Goal: Task Accomplishment & Management: Manage account settings

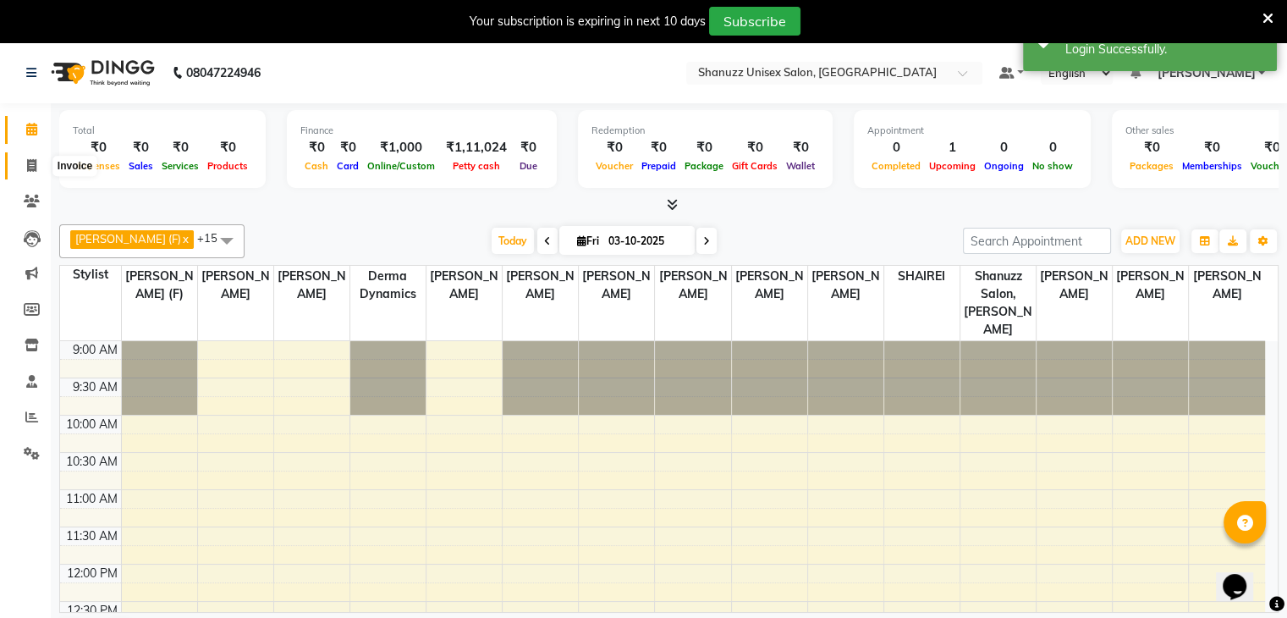
click at [32, 162] on icon at bounding box center [31, 165] width 9 height 13
select select "service"
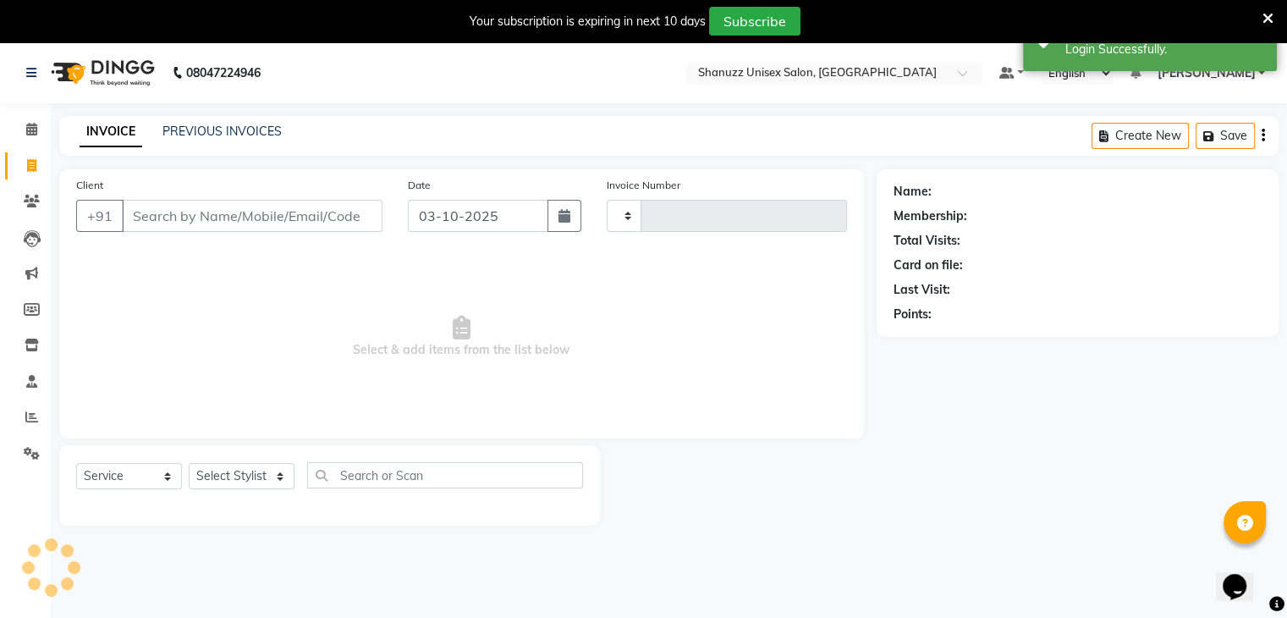
type input "1733"
select select "7102"
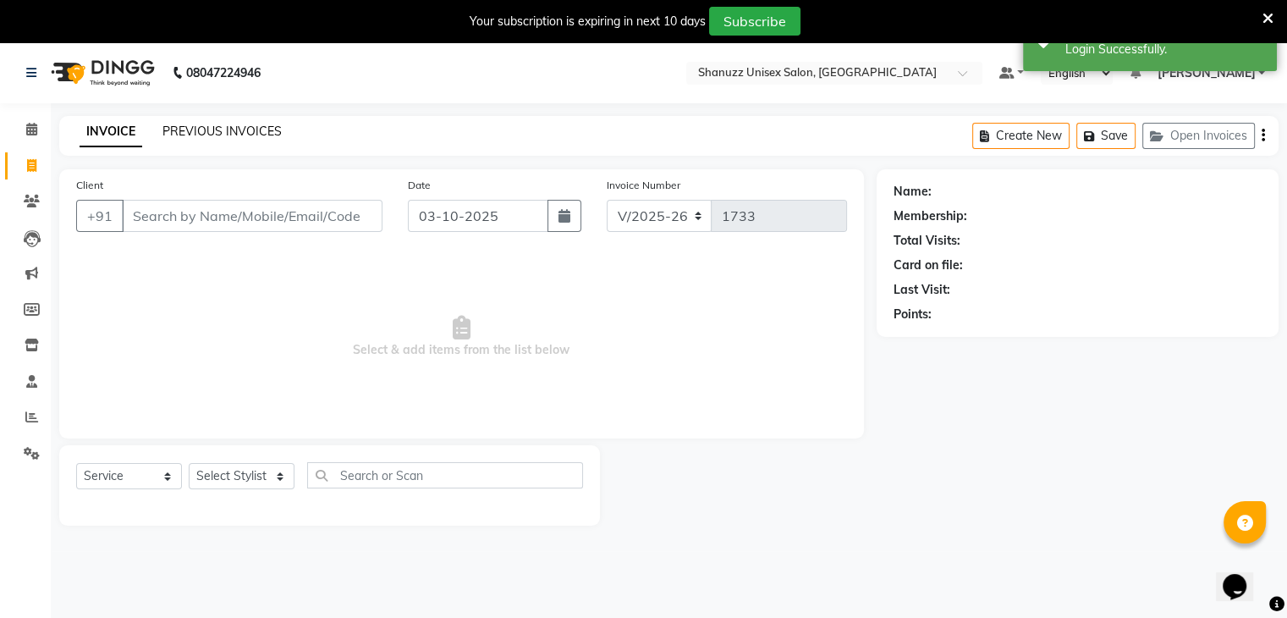
click at [206, 126] on link "PREVIOUS INVOICES" at bounding box center [221, 131] width 119 height 15
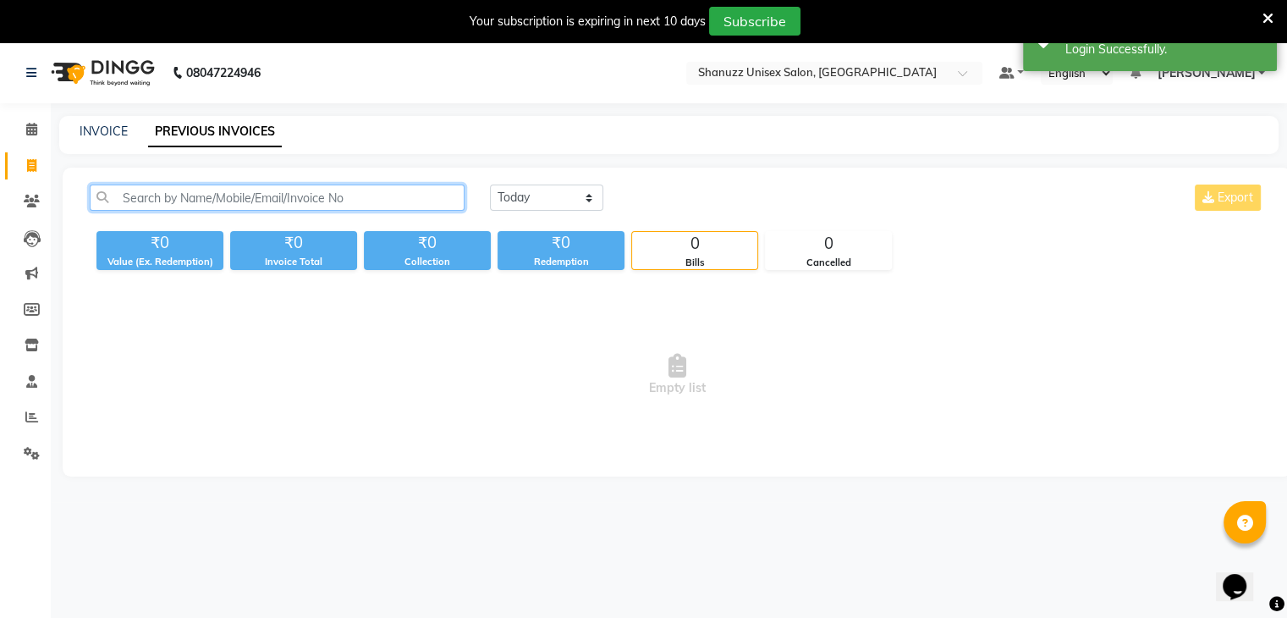
click at [207, 207] on input "text" at bounding box center [277, 197] width 375 height 26
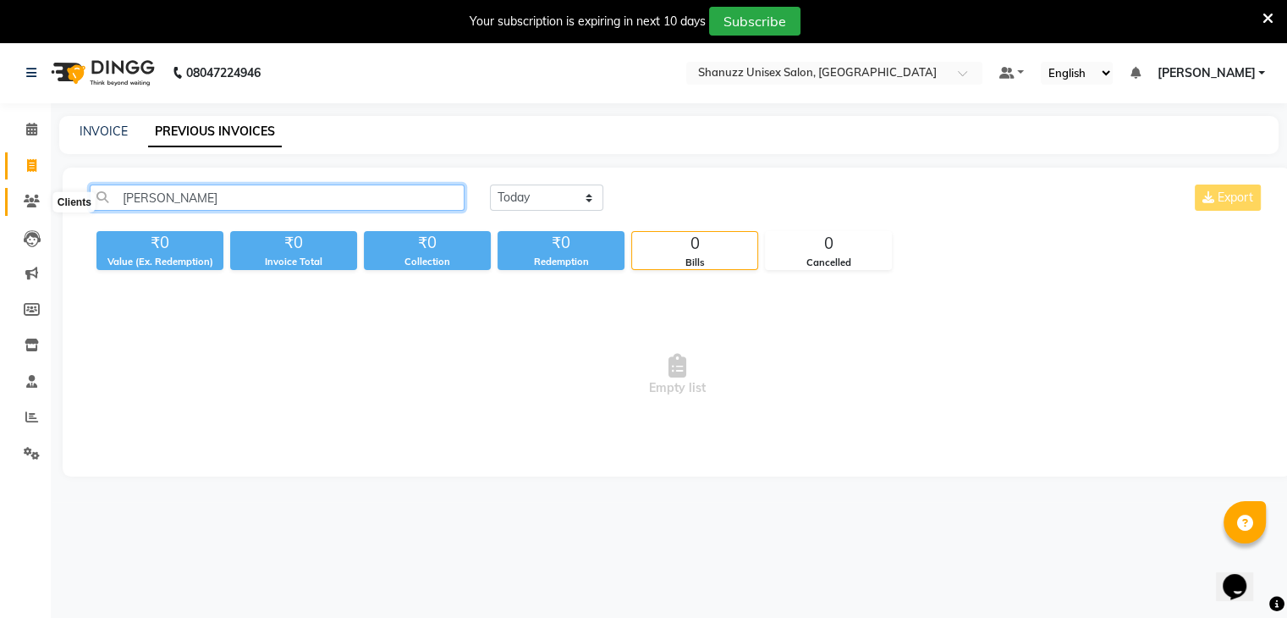
type input "[PERSON_NAME]"
click at [30, 197] on icon at bounding box center [32, 201] width 16 height 13
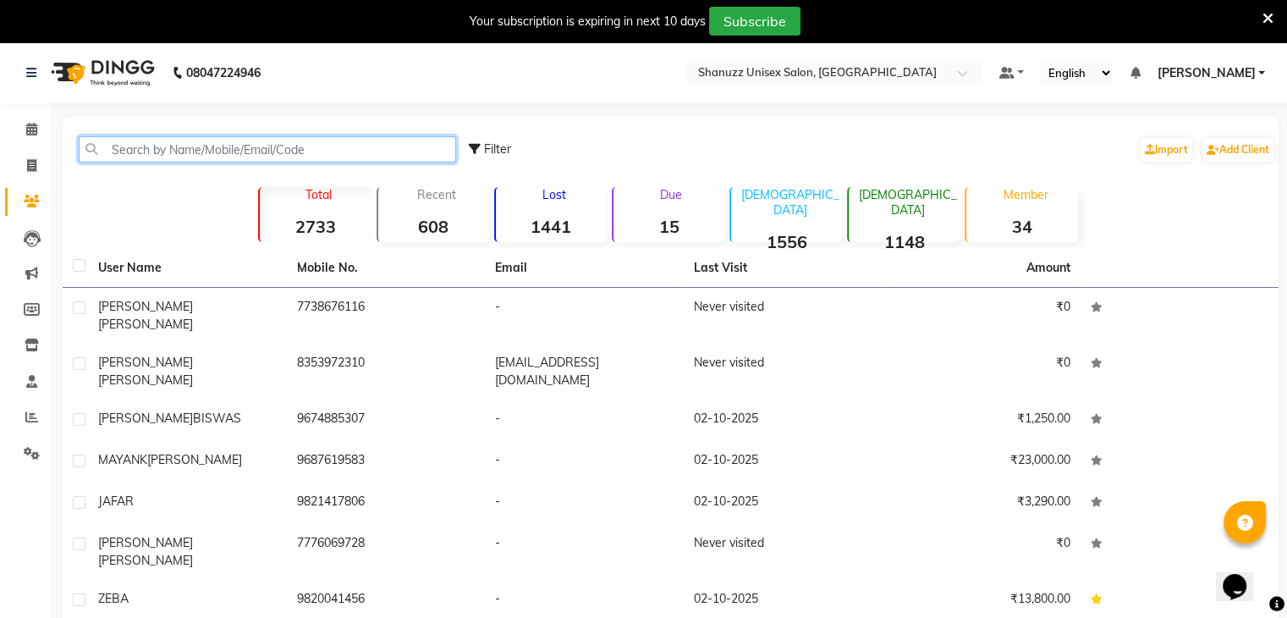
click at [158, 146] on input "text" at bounding box center [267, 149] width 377 height 26
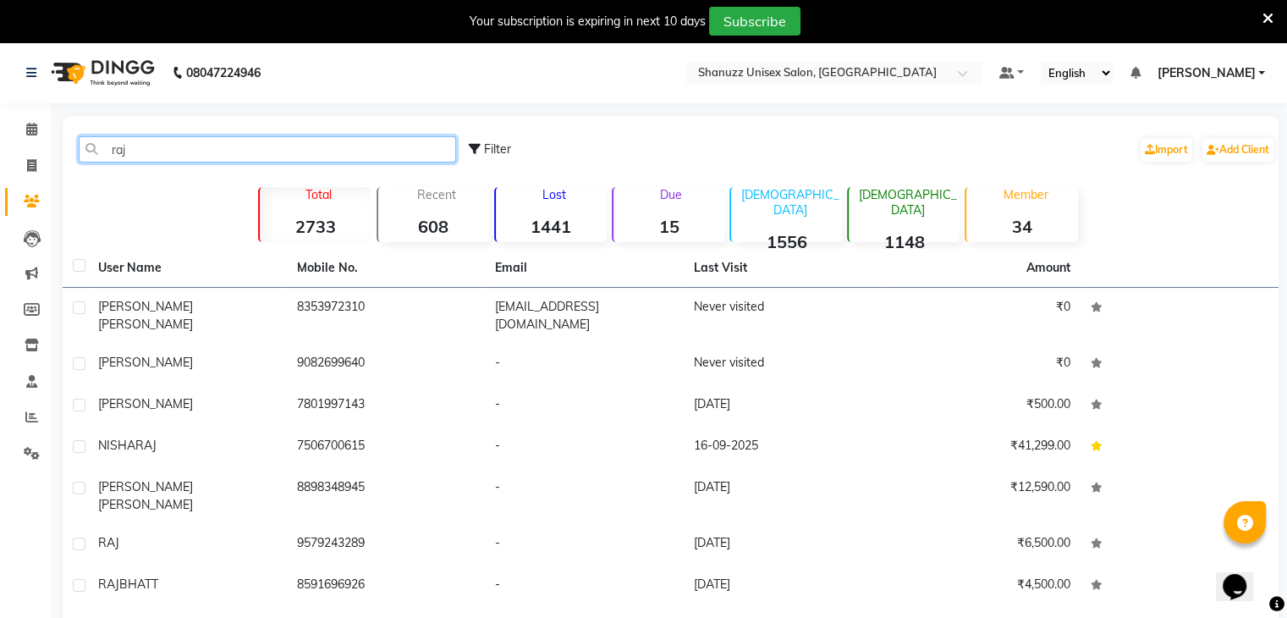
click at [200, 157] on input "raj" at bounding box center [267, 149] width 377 height 26
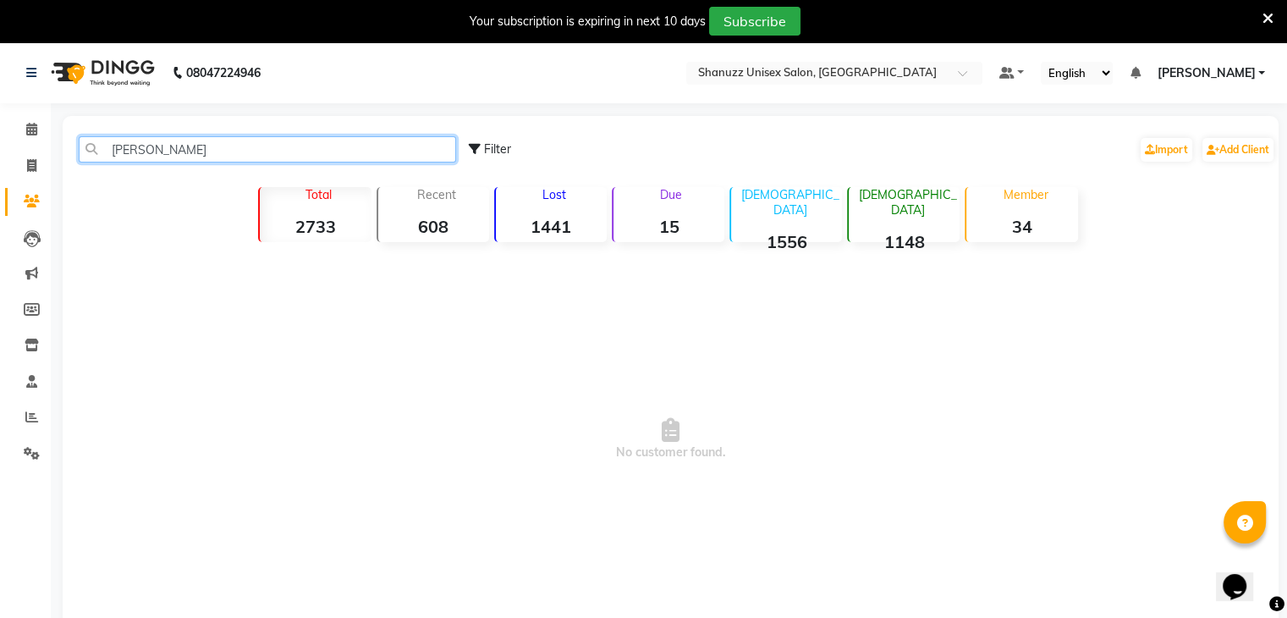
click at [140, 149] on input "[PERSON_NAME]" at bounding box center [267, 149] width 377 height 26
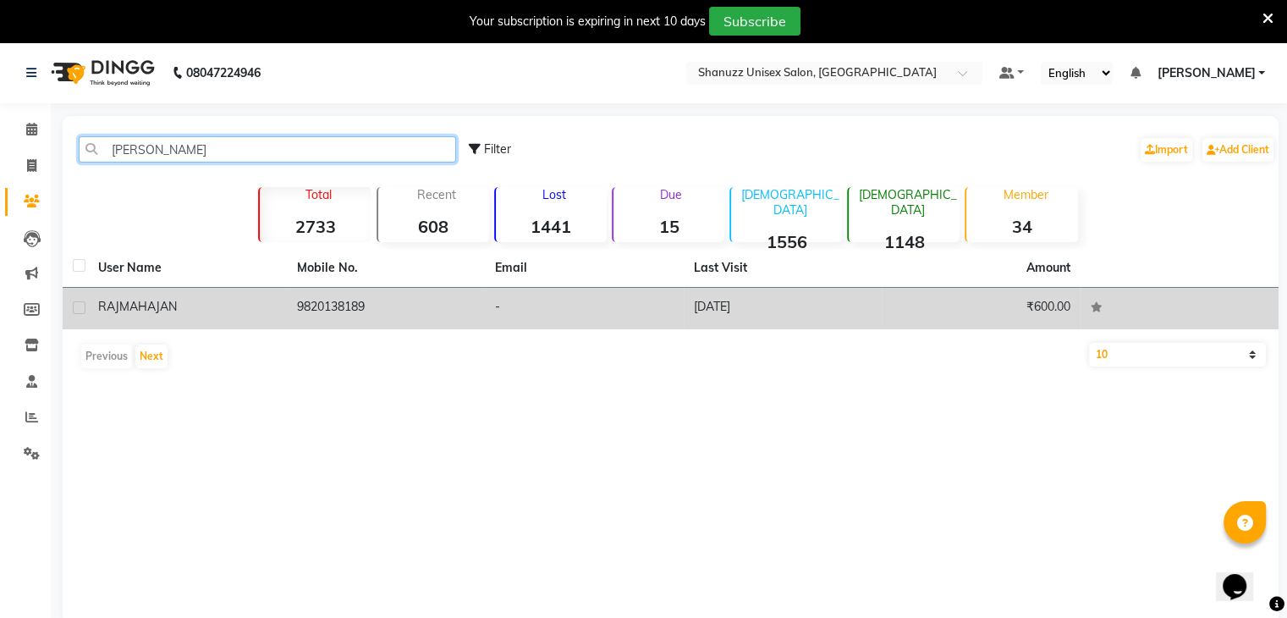
type input "[PERSON_NAME]"
click at [343, 298] on td "9820138189" at bounding box center [386, 308] width 199 height 41
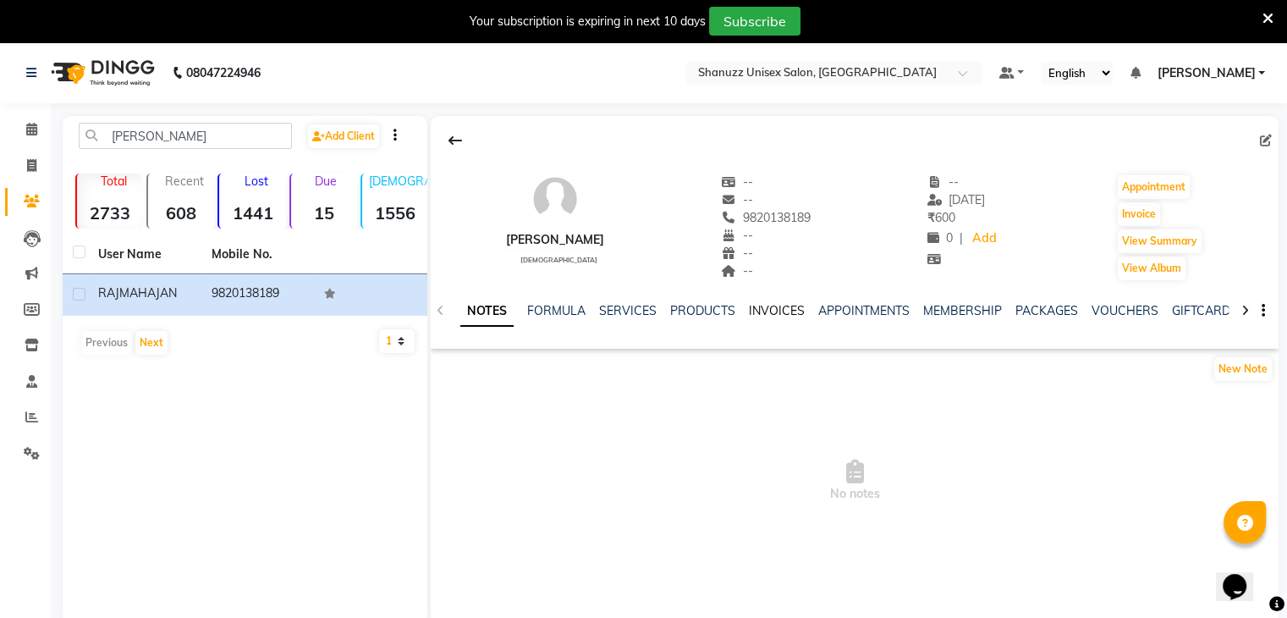
click at [775, 313] on link "INVOICES" at bounding box center [777, 310] width 56 height 15
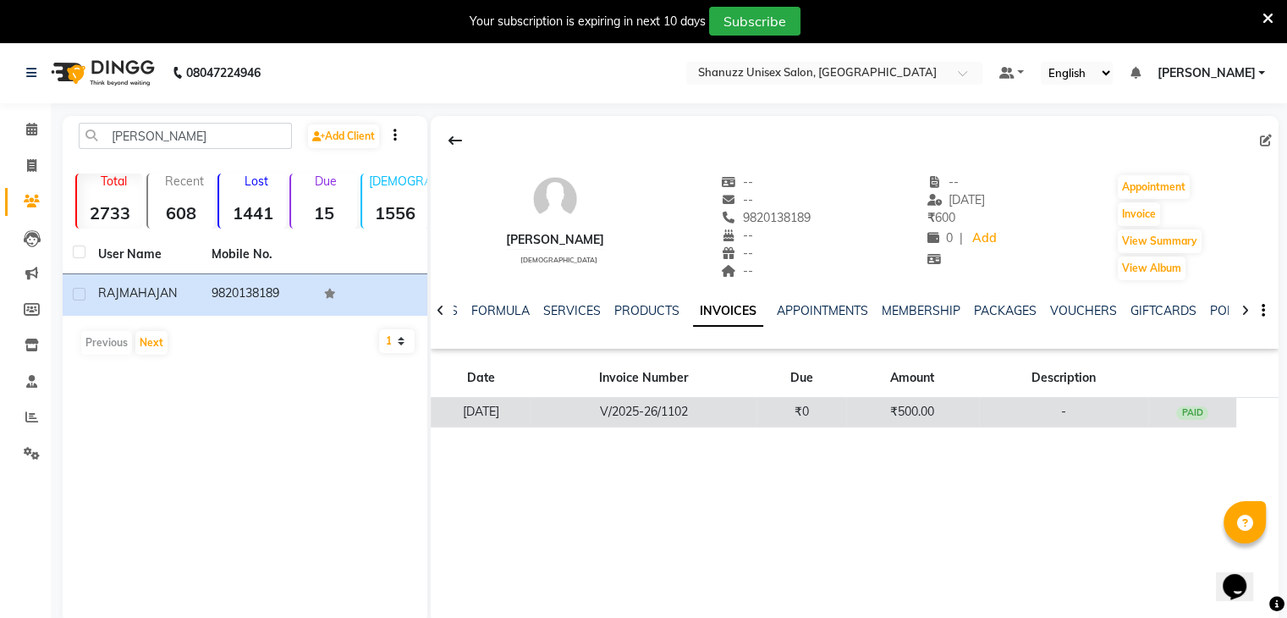
click at [723, 409] on td "V/2025-26/1102" at bounding box center [644, 413] width 226 height 30
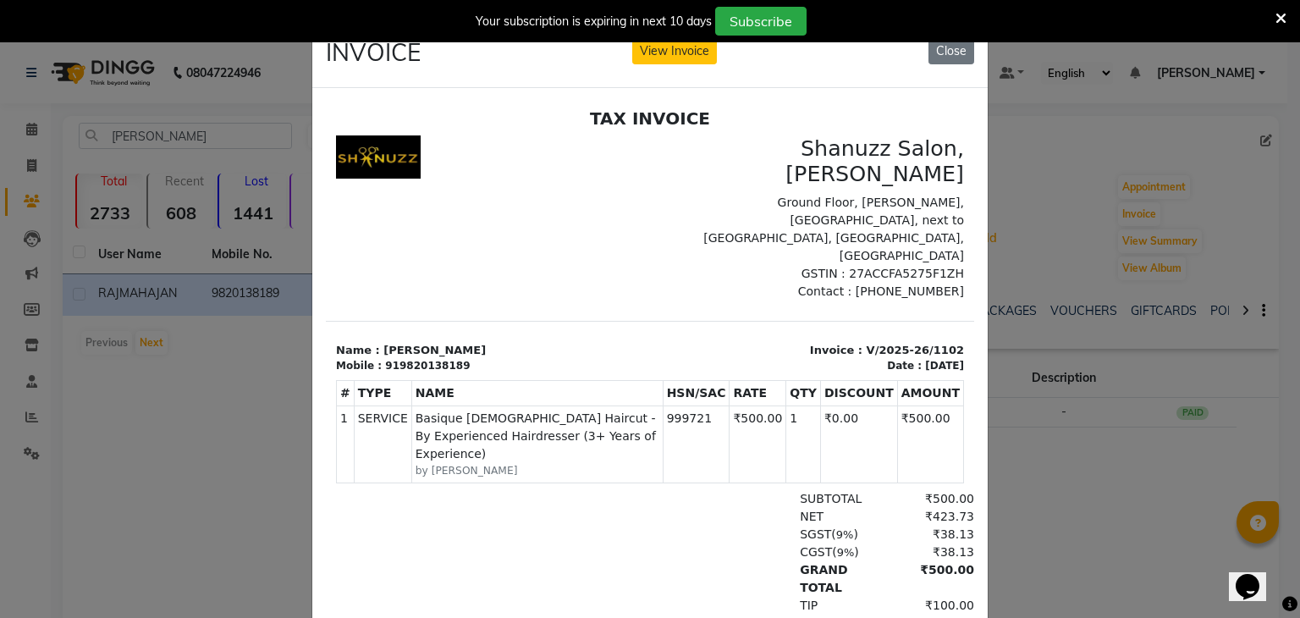
click at [1032, 320] on ngb-modal-window "INVOICE View Invoice Close" at bounding box center [650, 309] width 1300 height 618
